Goal: Task Accomplishment & Management: Complete application form

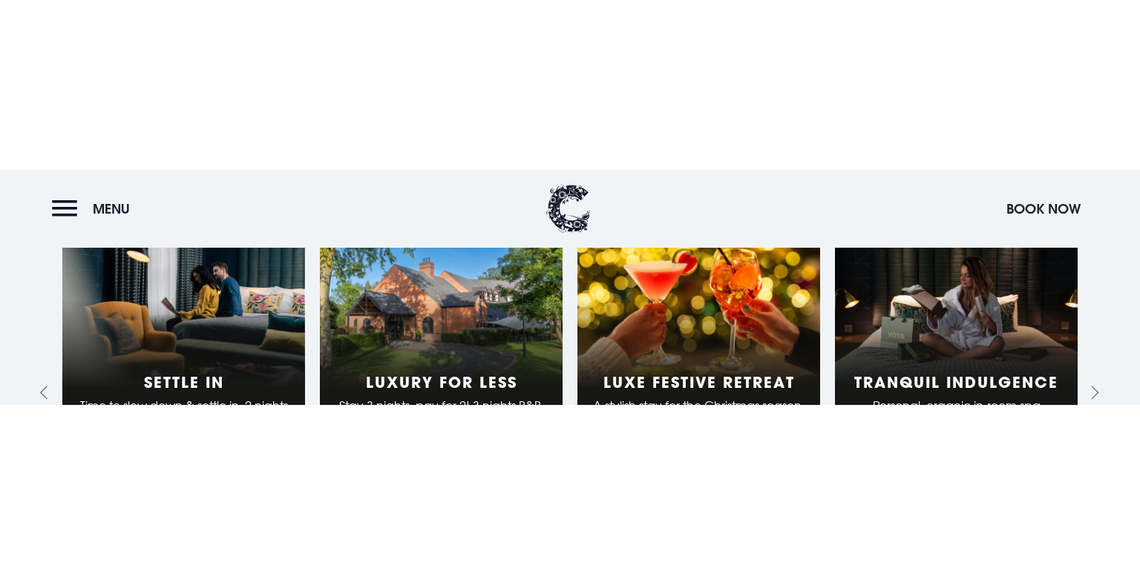
scroll to position [1593, 0]
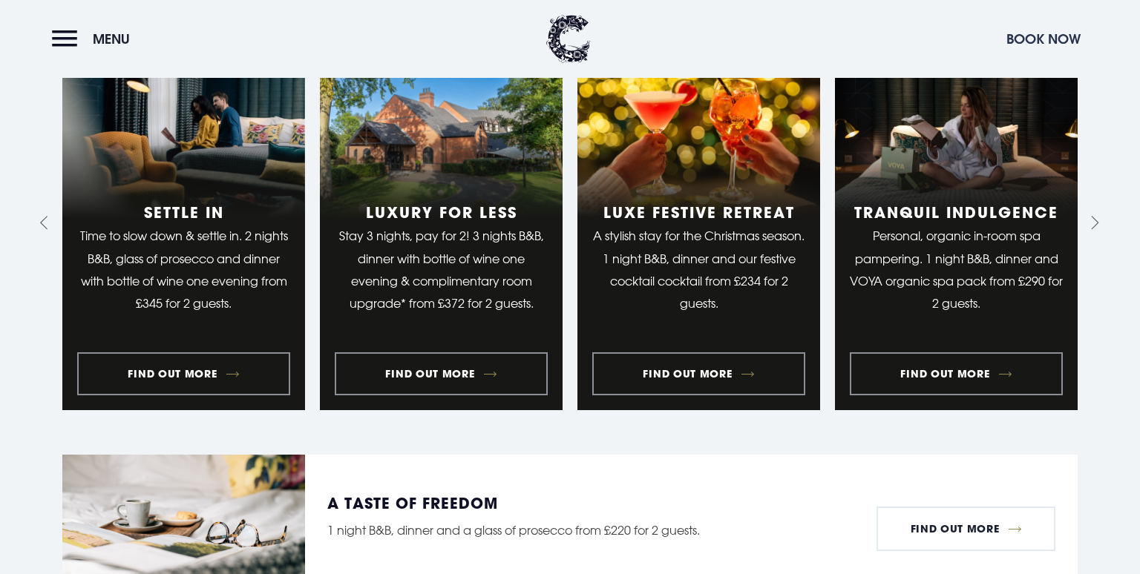
click at [1043, 37] on button "Book Now" at bounding box center [1043, 39] width 89 height 32
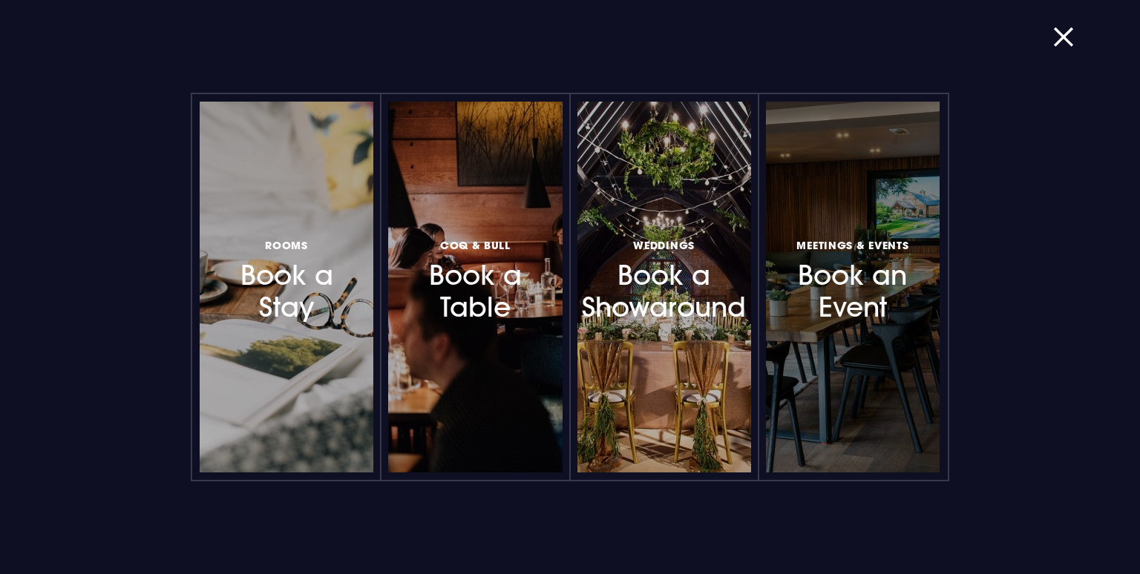
click at [873, 235] on link "Meetings & Events Book an Event" at bounding box center [853, 287] width 174 height 371
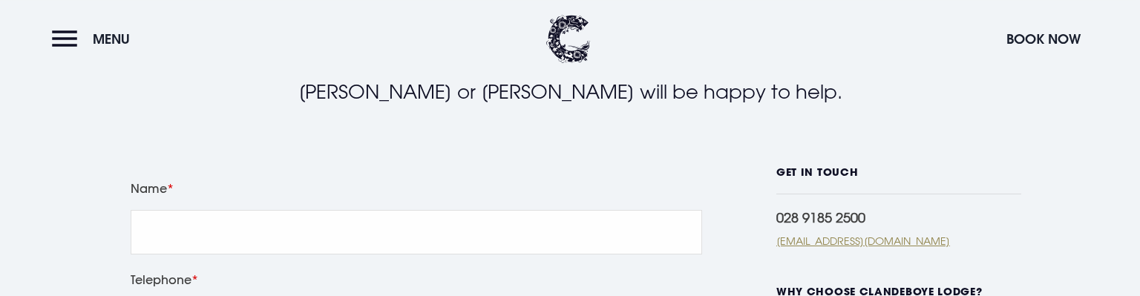
scroll to position [548, 0]
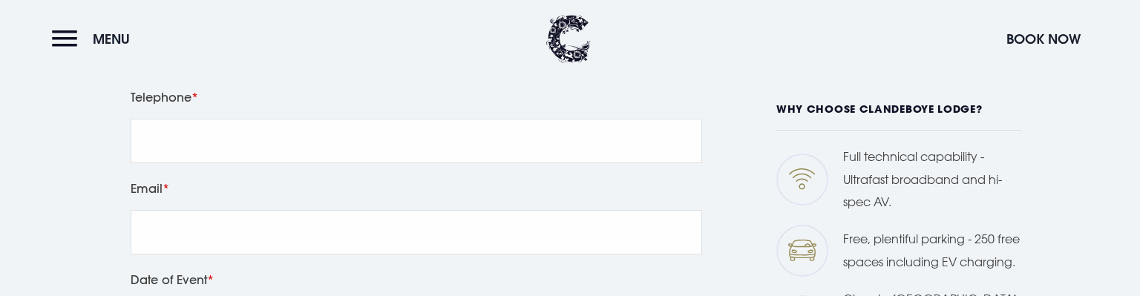
click at [753, 76] on header "Menu Book Now" at bounding box center [570, 39] width 1140 height 78
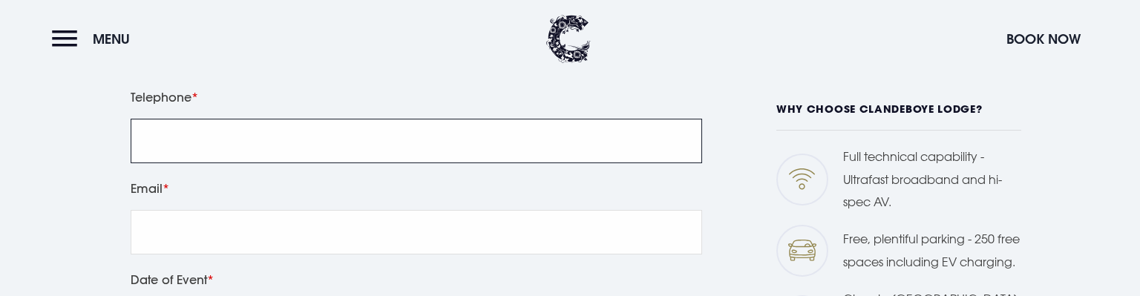
click at [440, 134] on input "tel" at bounding box center [416, 141] width 571 height 45
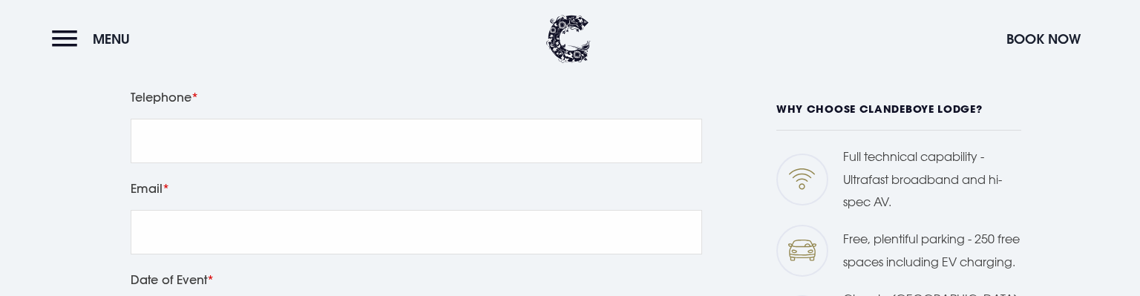
scroll to position [548, 0]
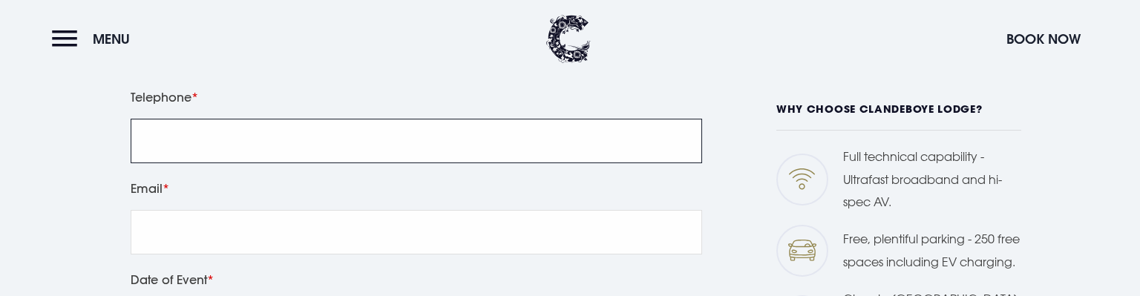
click at [337, 141] on input "tel" at bounding box center [416, 141] width 571 height 45
type input "123456789"
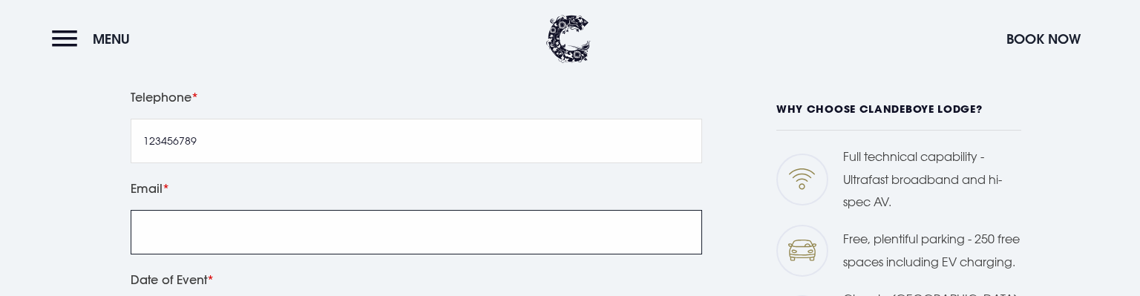
click at [376, 230] on input "Email" at bounding box center [416, 232] width 571 height 45
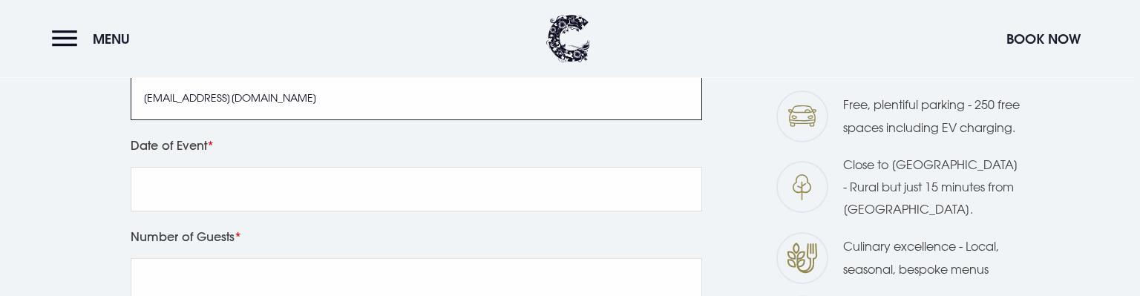
scroll to position [705, 0]
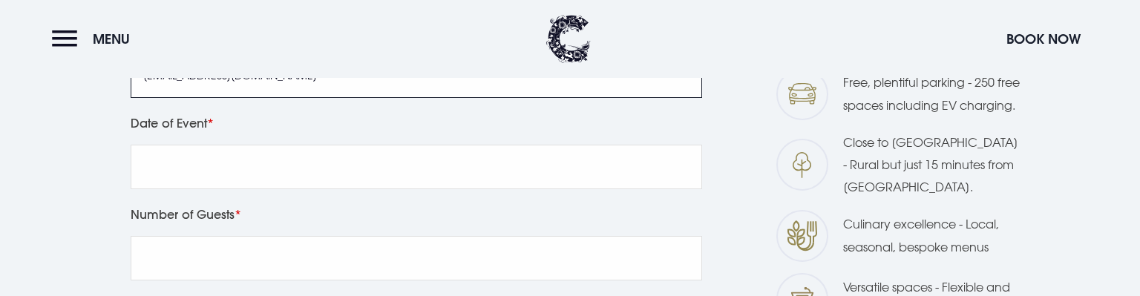
type input "Test@Test.com"
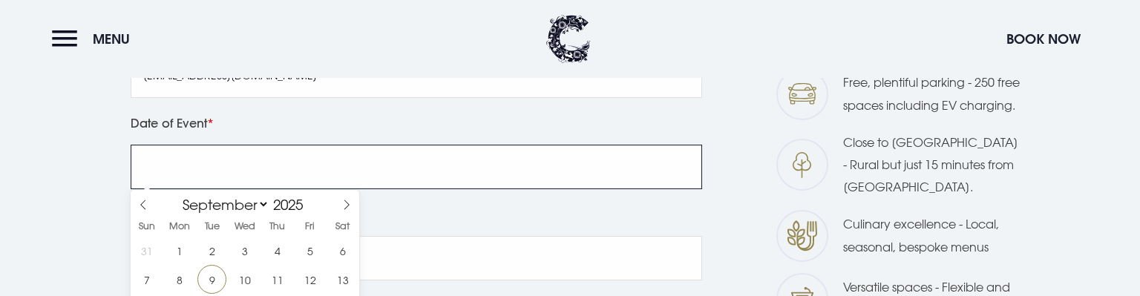
click at [300, 161] on input "text" at bounding box center [416, 167] width 571 height 45
click at [338, 281] on span "13" at bounding box center [342, 279] width 29 height 29
type input "2025/09/13"
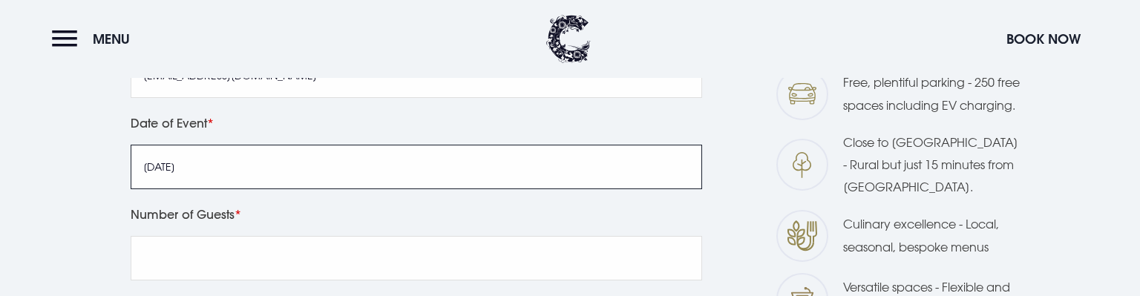
scroll to position [784, 0]
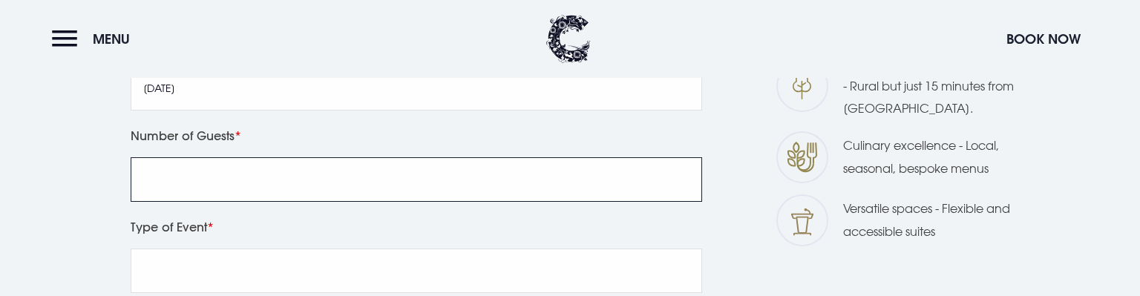
click at [324, 174] on input "Number of Guests" at bounding box center [416, 179] width 571 height 45
type input "1"
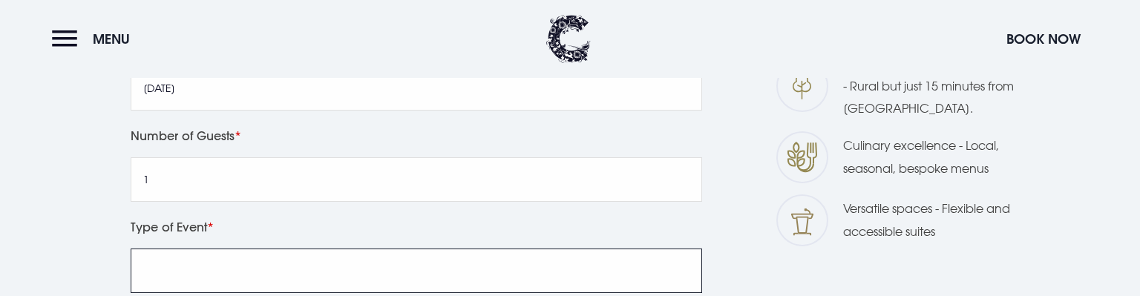
click at [226, 266] on input "Type of Event" at bounding box center [416, 271] width 571 height 45
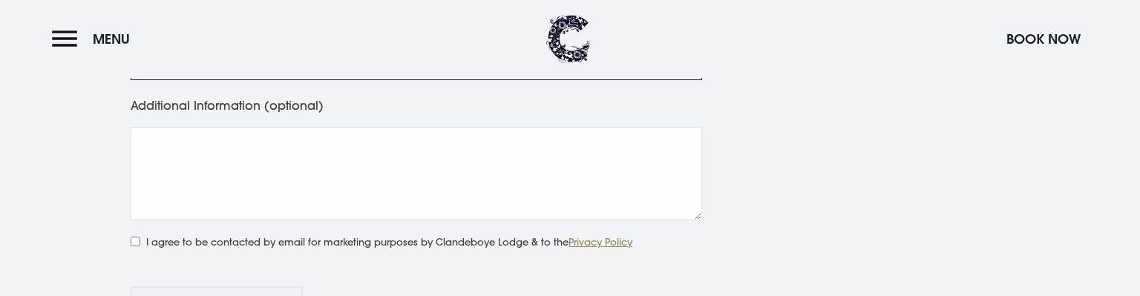
scroll to position [1018, 0]
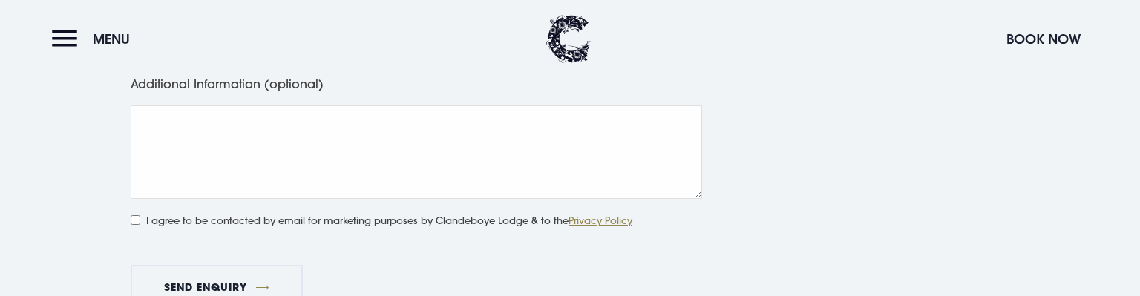
type input "test"
click at [257, 194] on textarea "Additional Information (optional)" at bounding box center [416, 152] width 571 height 94
type textarea "test ignore"
click at [334, 223] on label "I agree to be contacted by email for marketing purposes by Clandeboye Lodge & t…" at bounding box center [389, 220] width 486 height 16
click at [140, 223] on input "I agree to be contacted by email for marketing purposes by Clandeboye Lodge & t…" at bounding box center [136, 220] width 10 height 10
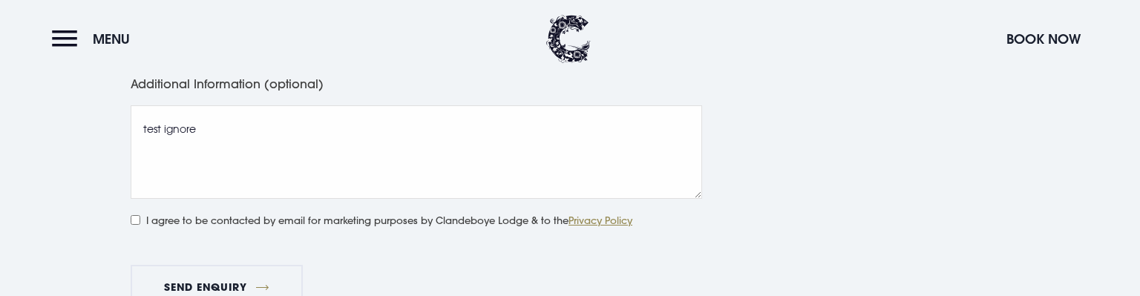
checkbox input "true"
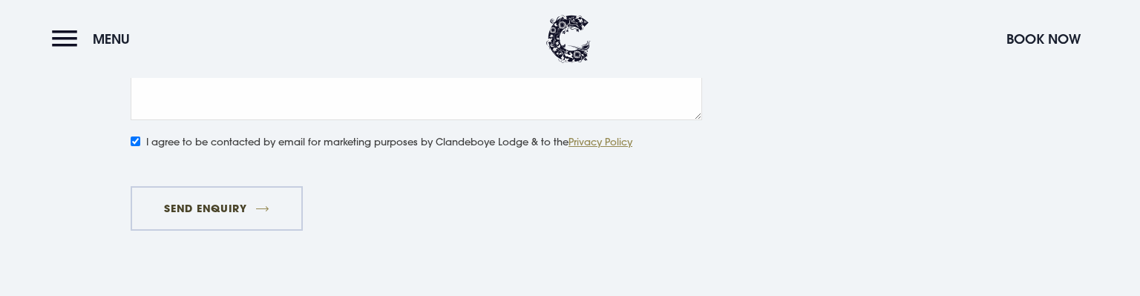
click at [237, 205] on button "Send Enquiry" at bounding box center [217, 208] width 172 height 45
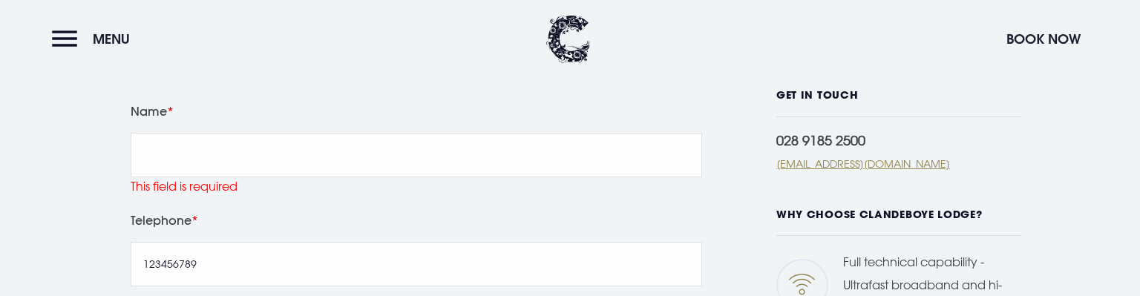
scroll to position [442, 0]
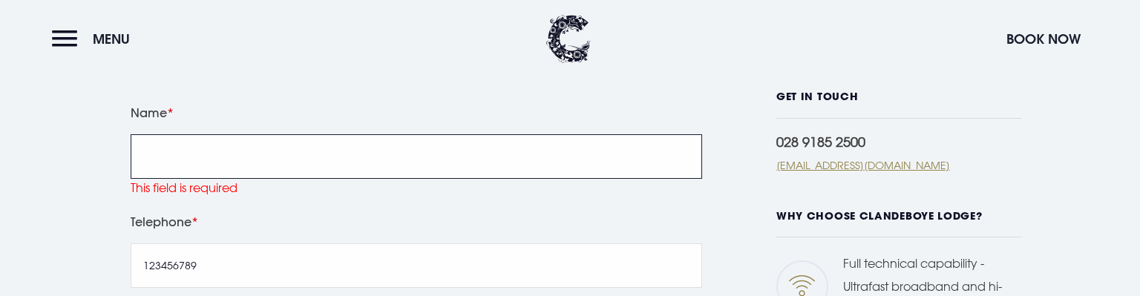
click at [339, 164] on input "Name" at bounding box center [416, 156] width 571 height 45
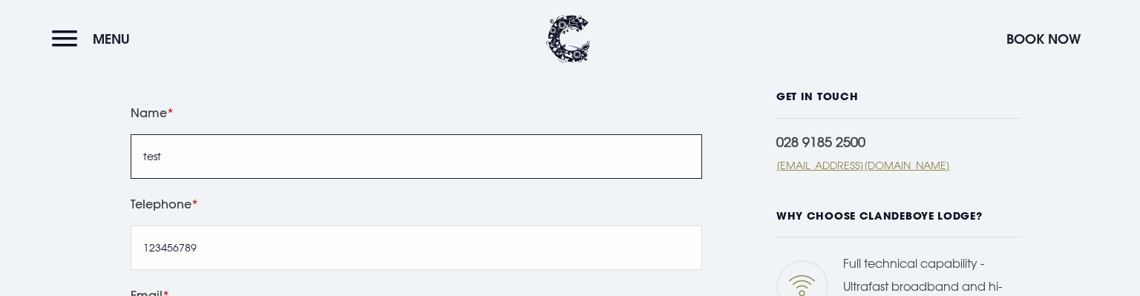
type input "test"
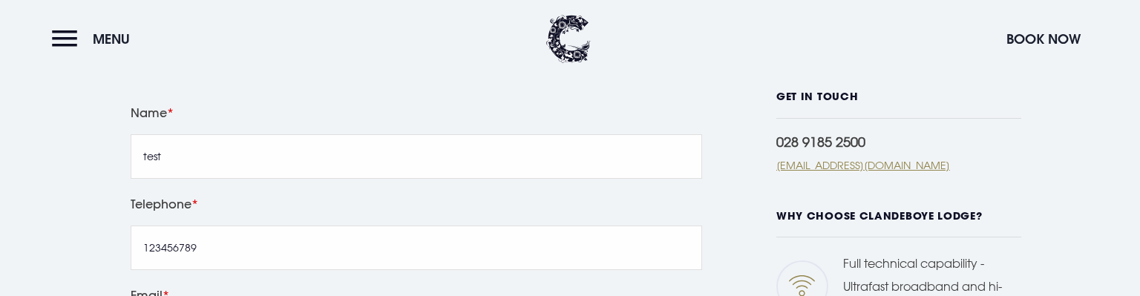
click at [698, 109] on label "Name" at bounding box center [416, 112] width 571 height 21
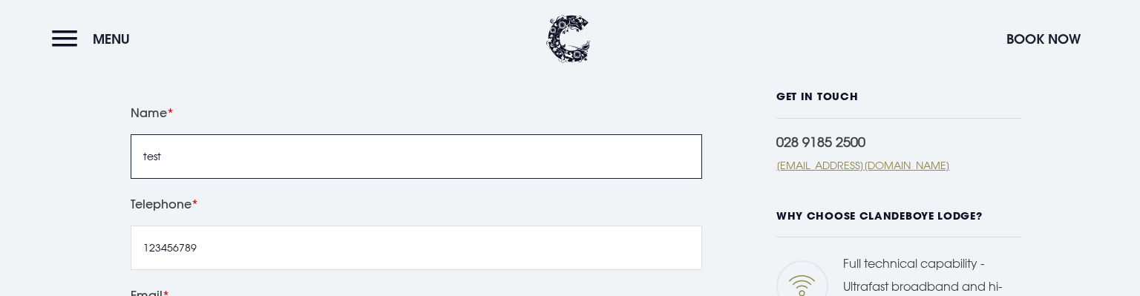
click at [698, 134] on input "test" at bounding box center [416, 156] width 571 height 45
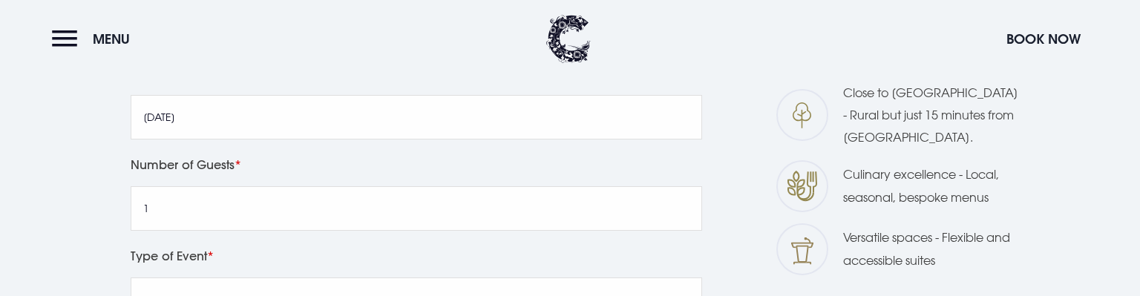
scroll to position [1147, 0]
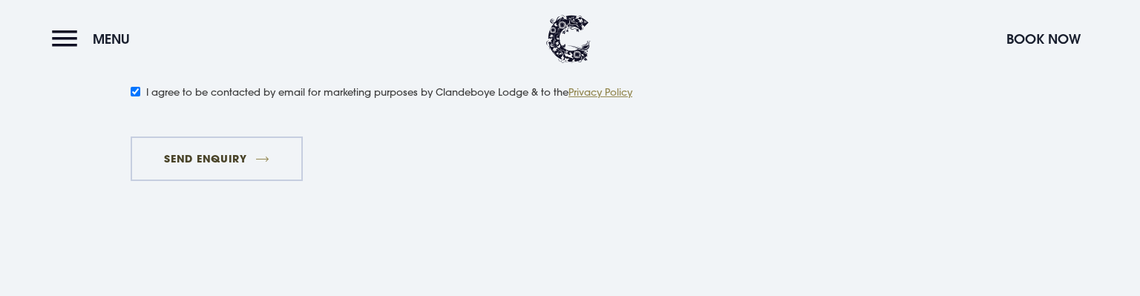
click at [227, 160] on button "Send Enquiry" at bounding box center [217, 159] width 172 height 45
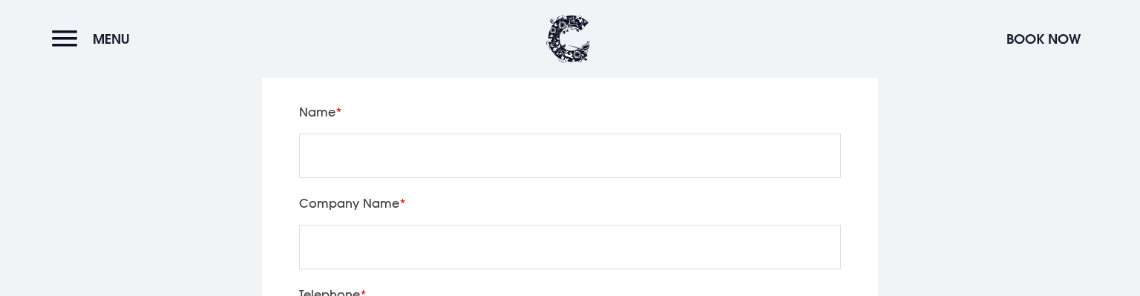
scroll to position [3135, 0]
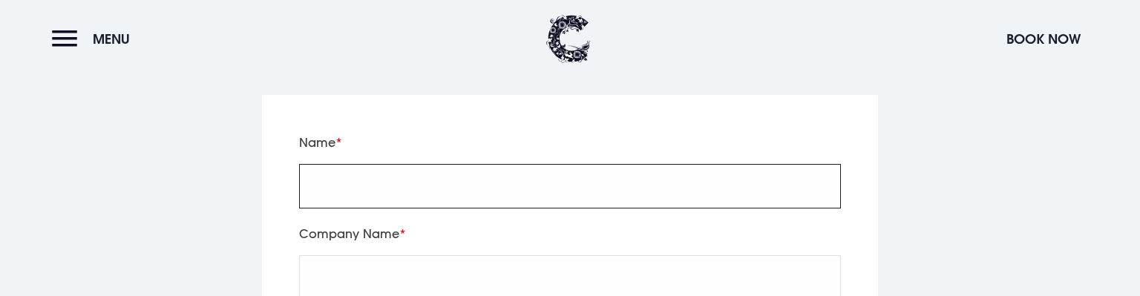
click at [373, 164] on input "Name" at bounding box center [570, 186] width 542 height 45
type input "Test"
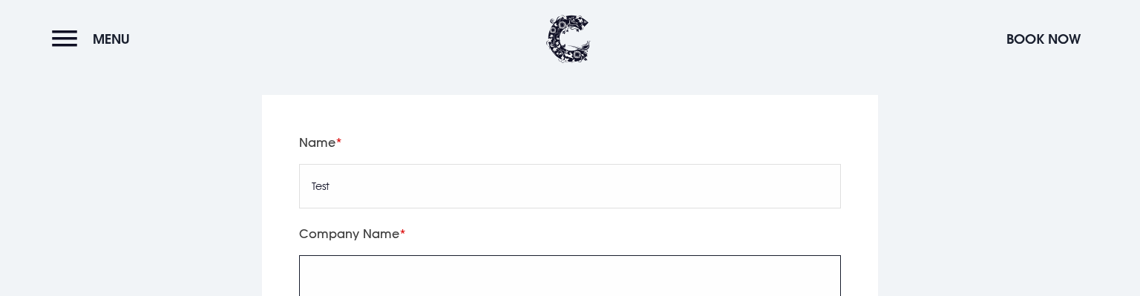
click at [358, 255] on input "Company Name" at bounding box center [570, 277] width 542 height 45
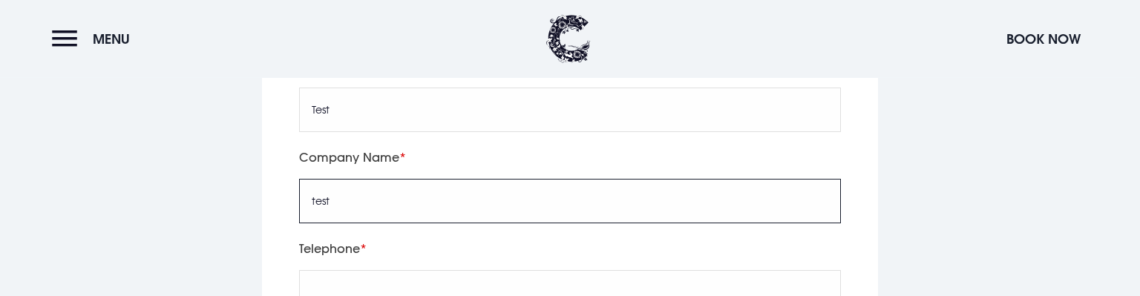
scroll to position [3213, 0]
type input "test"
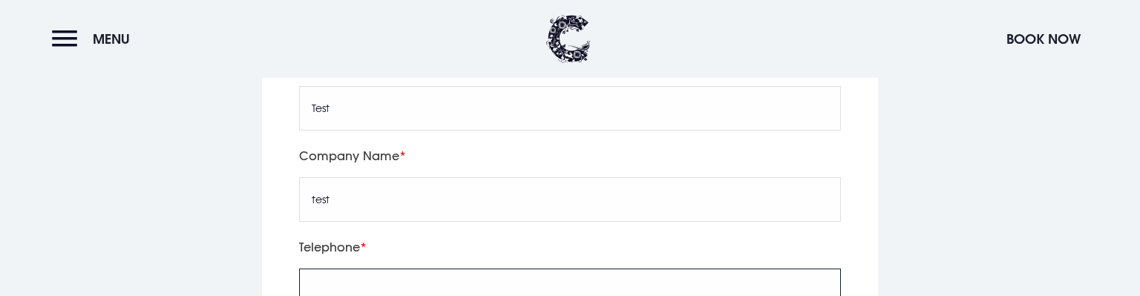
click at [345, 269] on input "tel" at bounding box center [570, 291] width 542 height 45
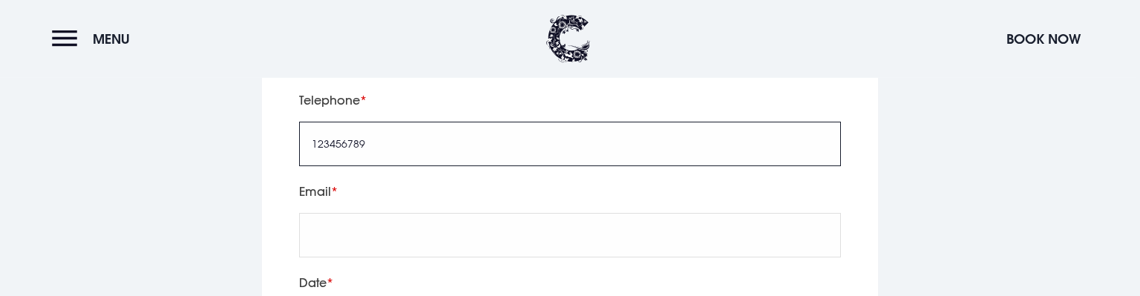
scroll to position [3370, 0]
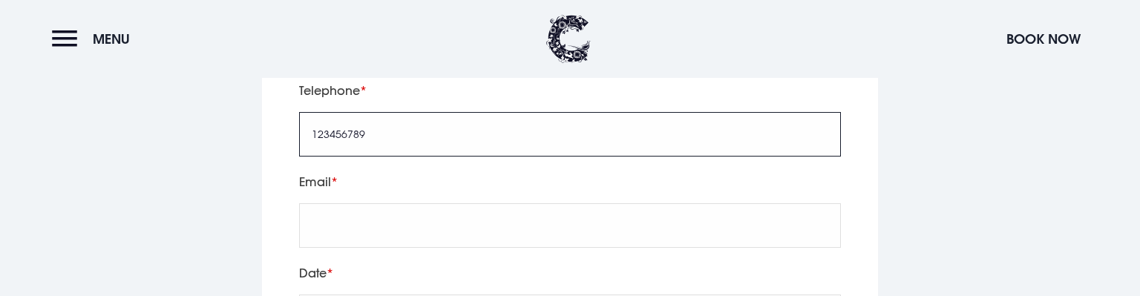
type input "123456789"
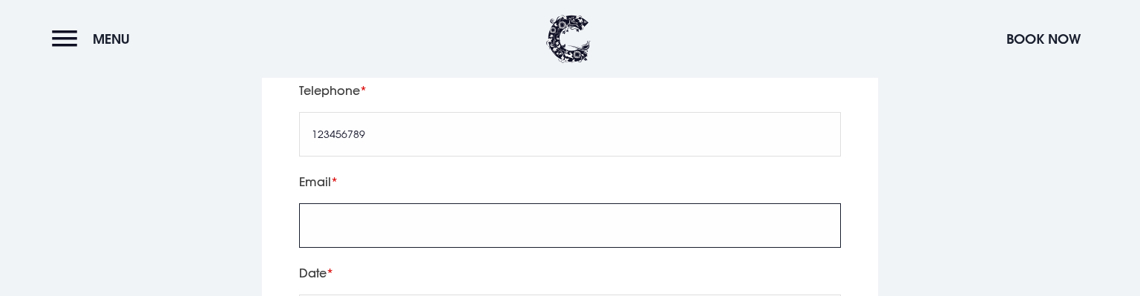
click at [353, 203] on input "Email" at bounding box center [570, 225] width 542 height 45
type input "test@test.com"
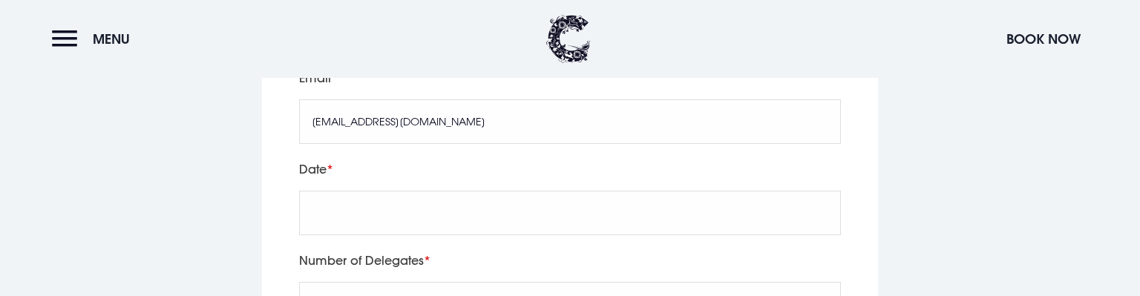
scroll to position [3527, 0]
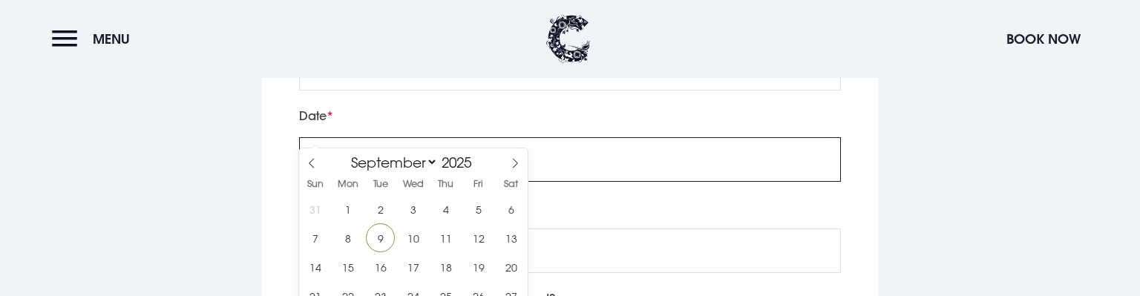
click at [368, 137] on input "text" at bounding box center [570, 159] width 542 height 45
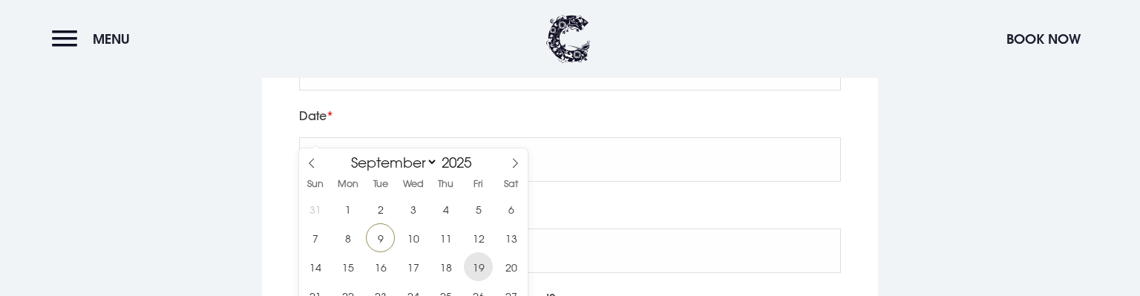
click at [473, 276] on span "19" at bounding box center [478, 266] width 29 height 29
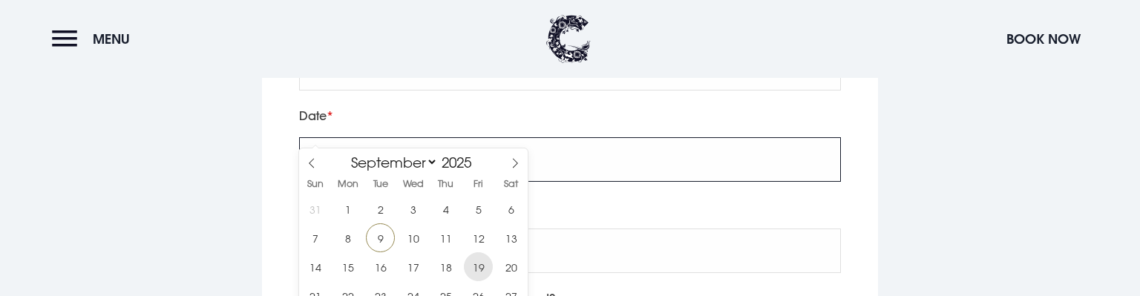
type input "2025/09/19"
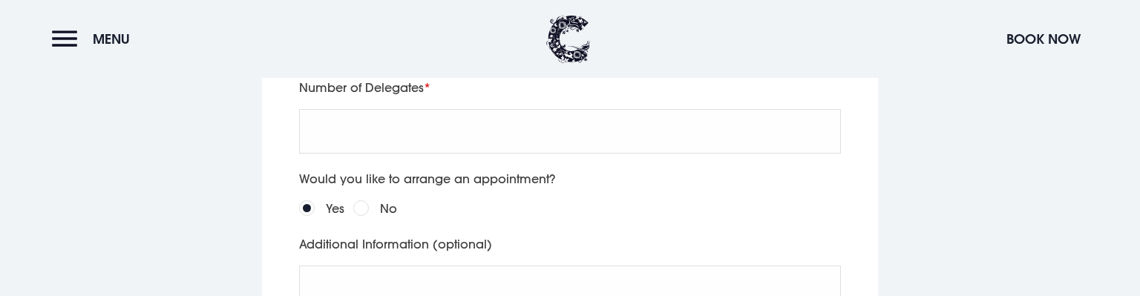
scroll to position [3605, 0]
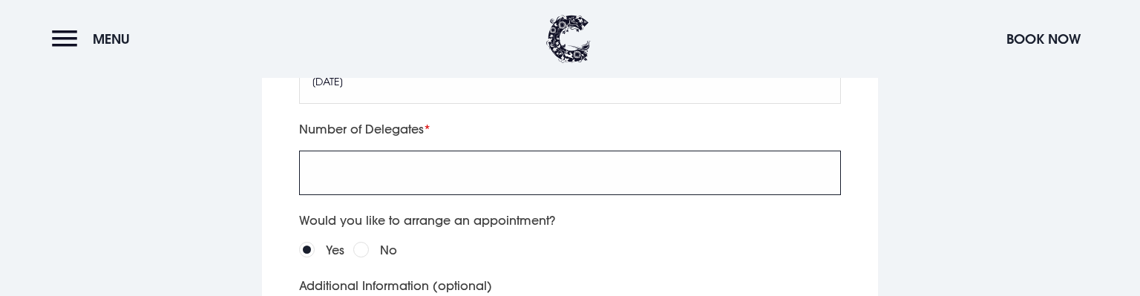
click at [347, 151] on input "Number of Delegates" at bounding box center [570, 173] width 542 height 45
type input "1"
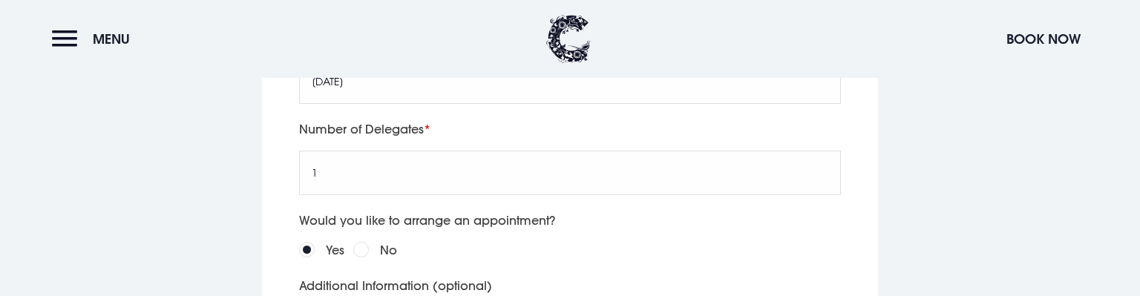
click at [359, 242] on input "No" at bounding box center [361, 250] width 16 height 16
radio input "true"
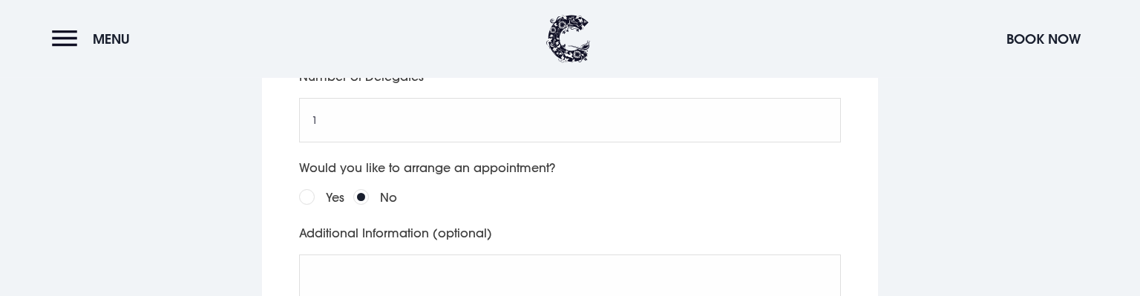
scroll to position [3683, 0]
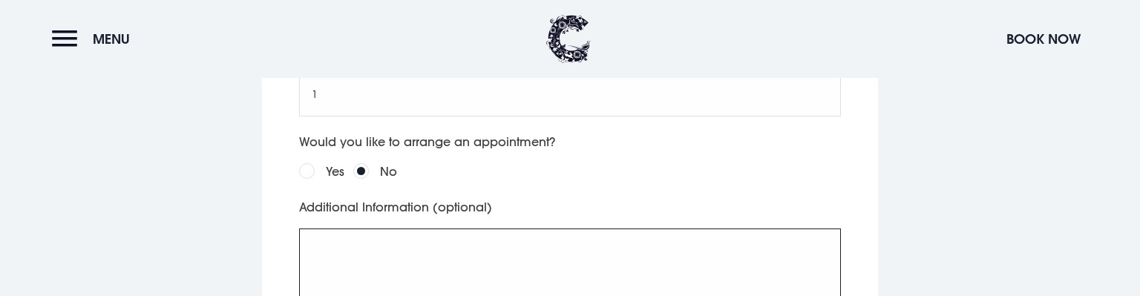
click at [416, 229] on textarea "Additional Information (optional)" at bounding box center [570, 276] width 542 height 94
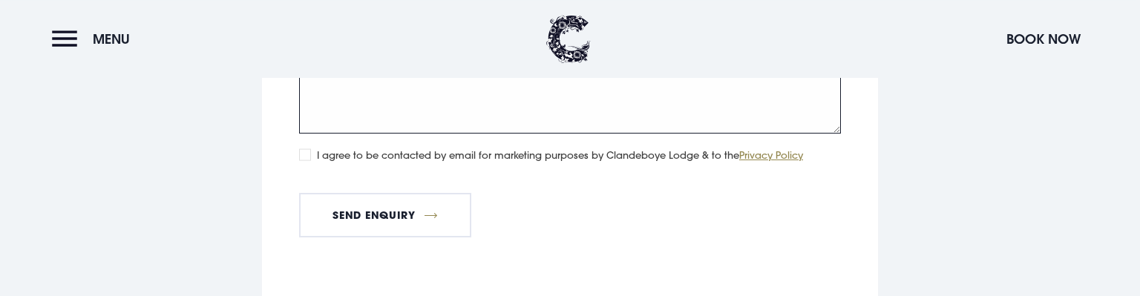
scroll to position [3840, 0]
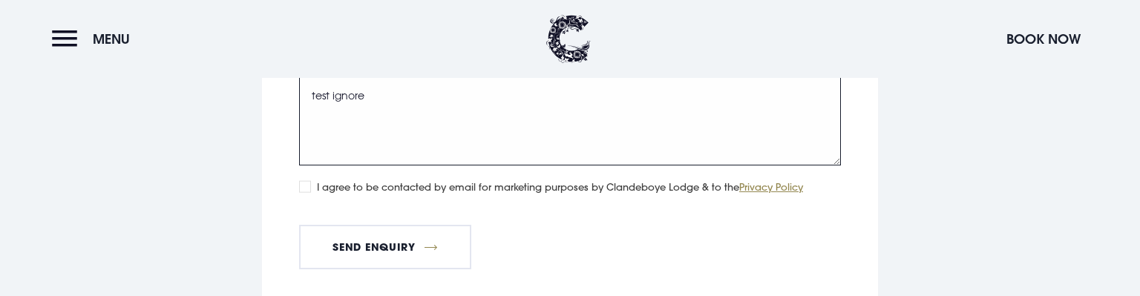
type textarea "test ignore"
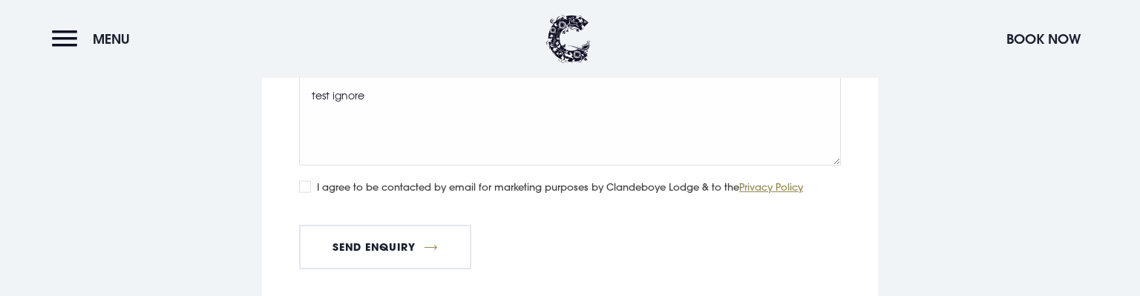
click at [307, 180] on input "I agree to be contacted by email for marketing purposes by Clandeboye Lodge & t…" at bounding box center [305, 186] width 12 height 12
checkbox input "true"
click at [344, 225] on button "Send Enquiry" at bounding box center [385, 247] width 172 height 45
